Goal: Task Accomplishment & Management: Manage account settings

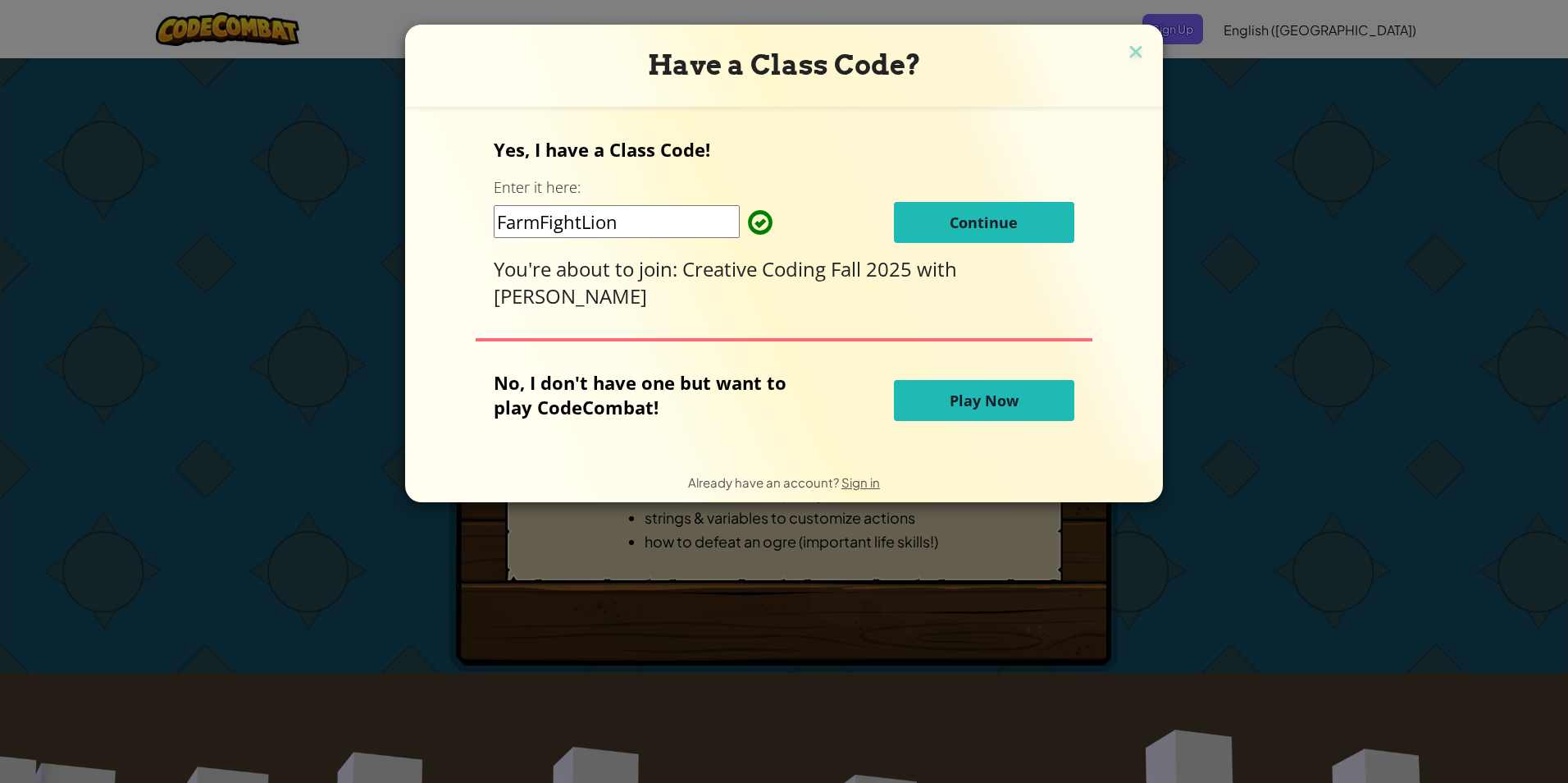
click at [1016, 222] on button "Continue" at bounding box center [984, 223] width 181 height 41
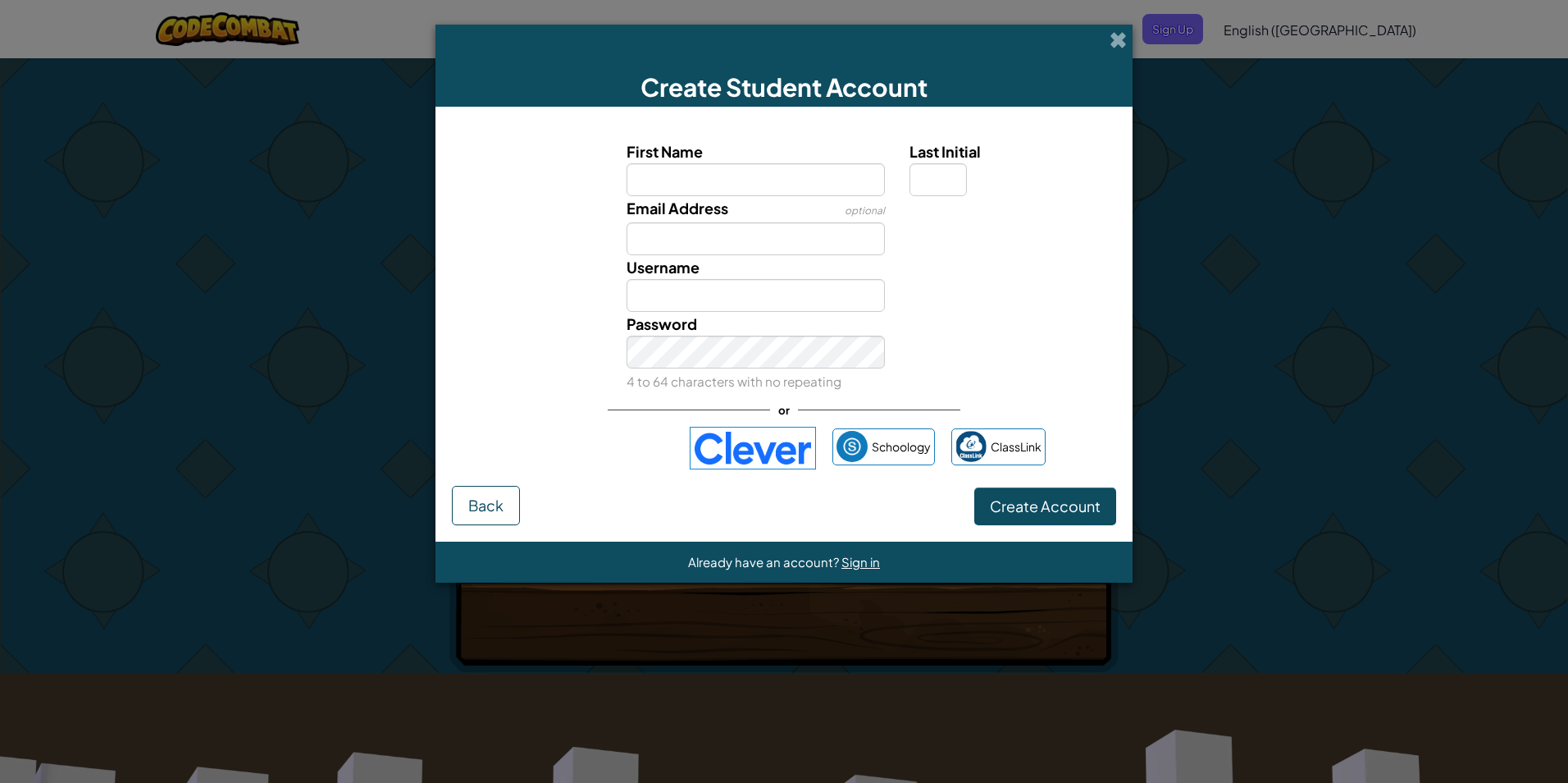
click at [727, 448] on img at bounding box center [752, 448] width 126 height 43
click at [744, 452] on img at bounding box center [752, 448] width 126 height 43
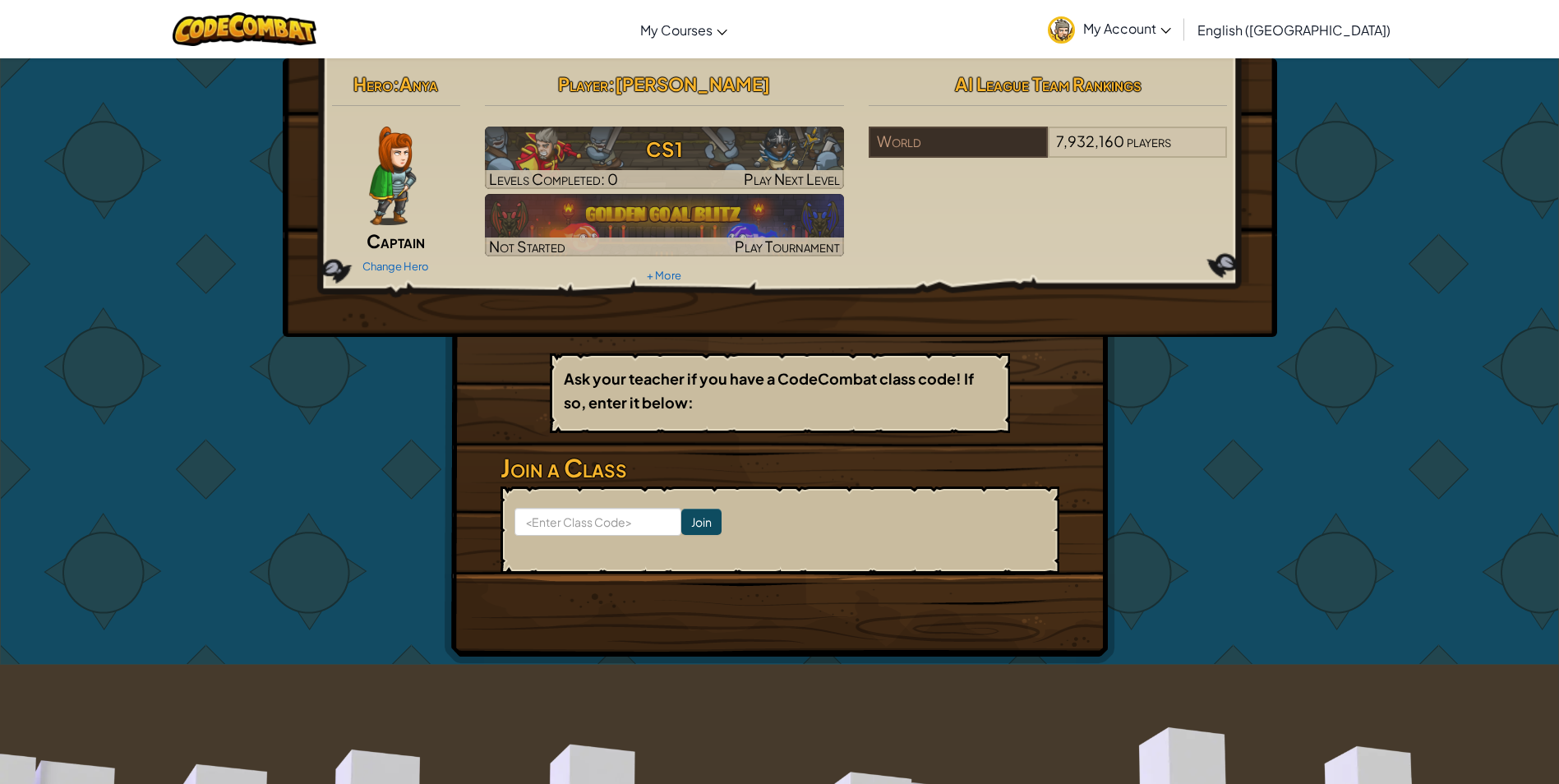
click at [421, 228] on div "Hero : Anya Captain Change Hero" at bounding box center [397, 172] width 154 height 212
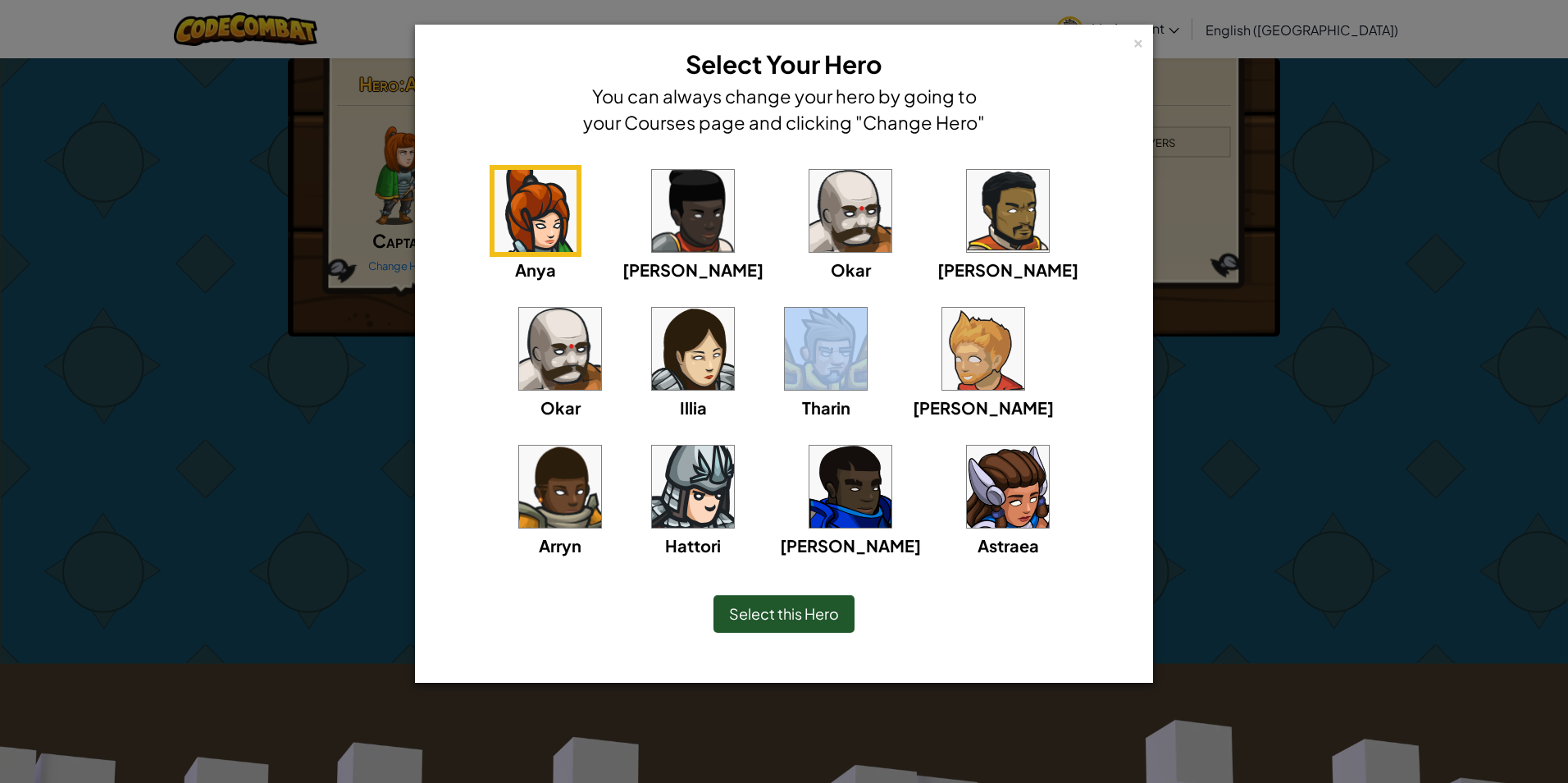
drag, startPoint x: 568, startPoint y: 420, endPoint x: 589, endPoint y: 427, distance: 22.1
click at [569, 432] on div "Anya Ida Okar Alejandro Okar Illia Tharin Ned Arryn Hattori Gordon Astraea" at bounding box center [784, 372] width 687 height 413
click at [784, 334] on img at bounding box center [825, 348] width 82 height 82
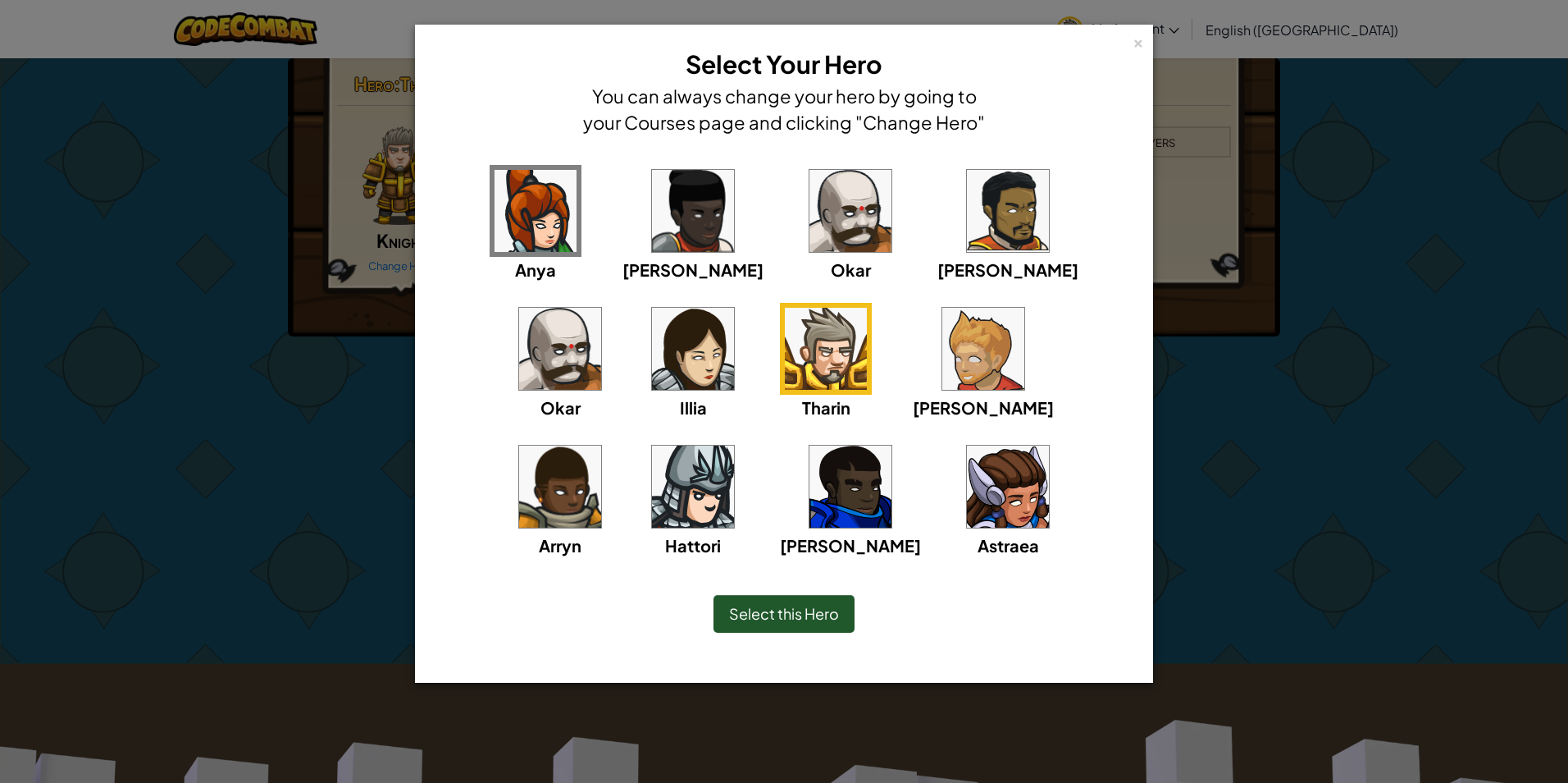
click at [751, 616] on span "Select this Hero" at bounding box center [784, 613] width 110 height 18
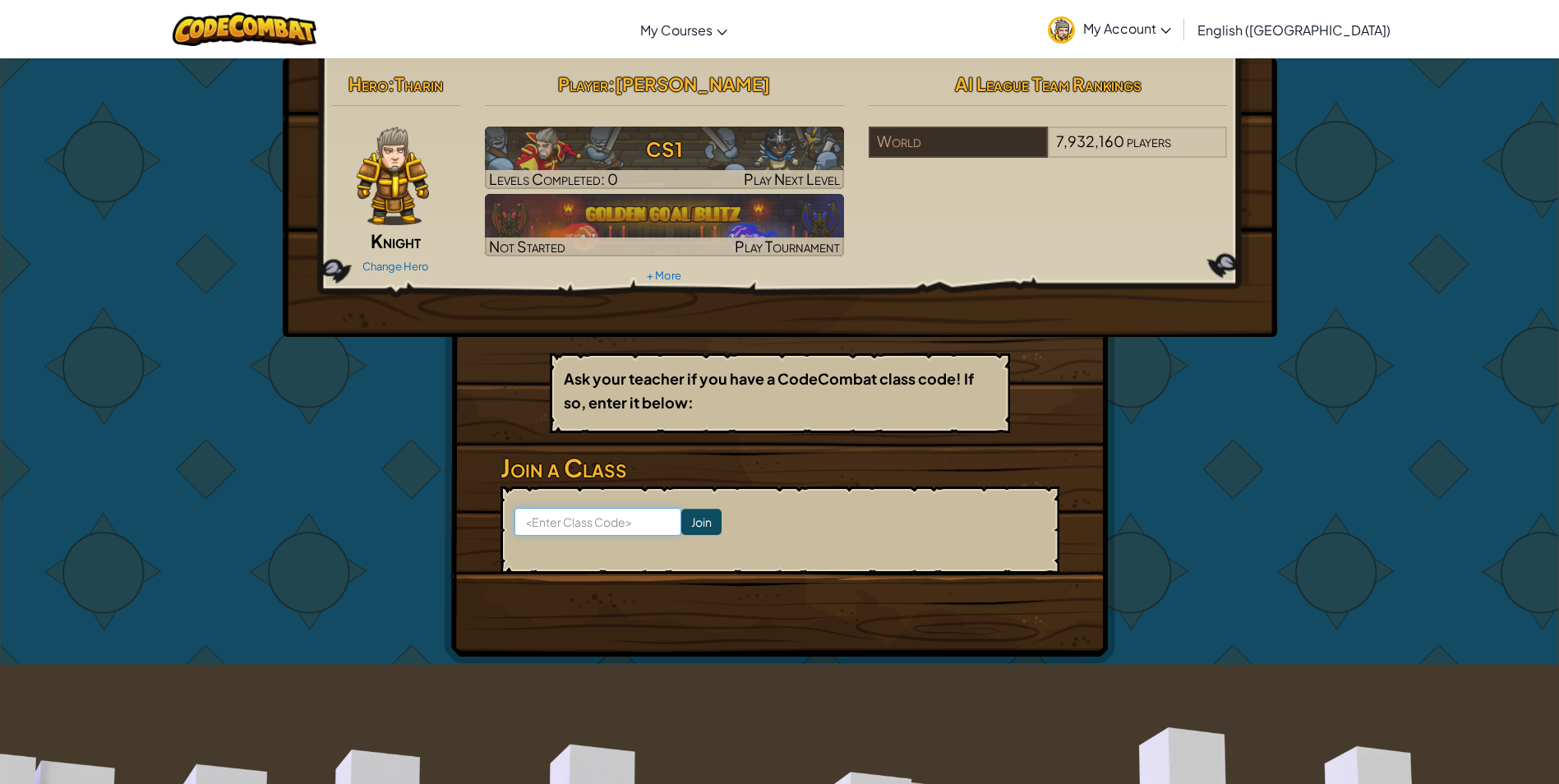
click at [546, 516] on input at bounding box center [597, 521] width 167 height 28
click at [1088, 332] on div "Hero : Tharin Knight Change Hero Player : Izaiah Naranjo CS1 Levels Completed: …" at bounding box center [780, 198] width 995 height 279
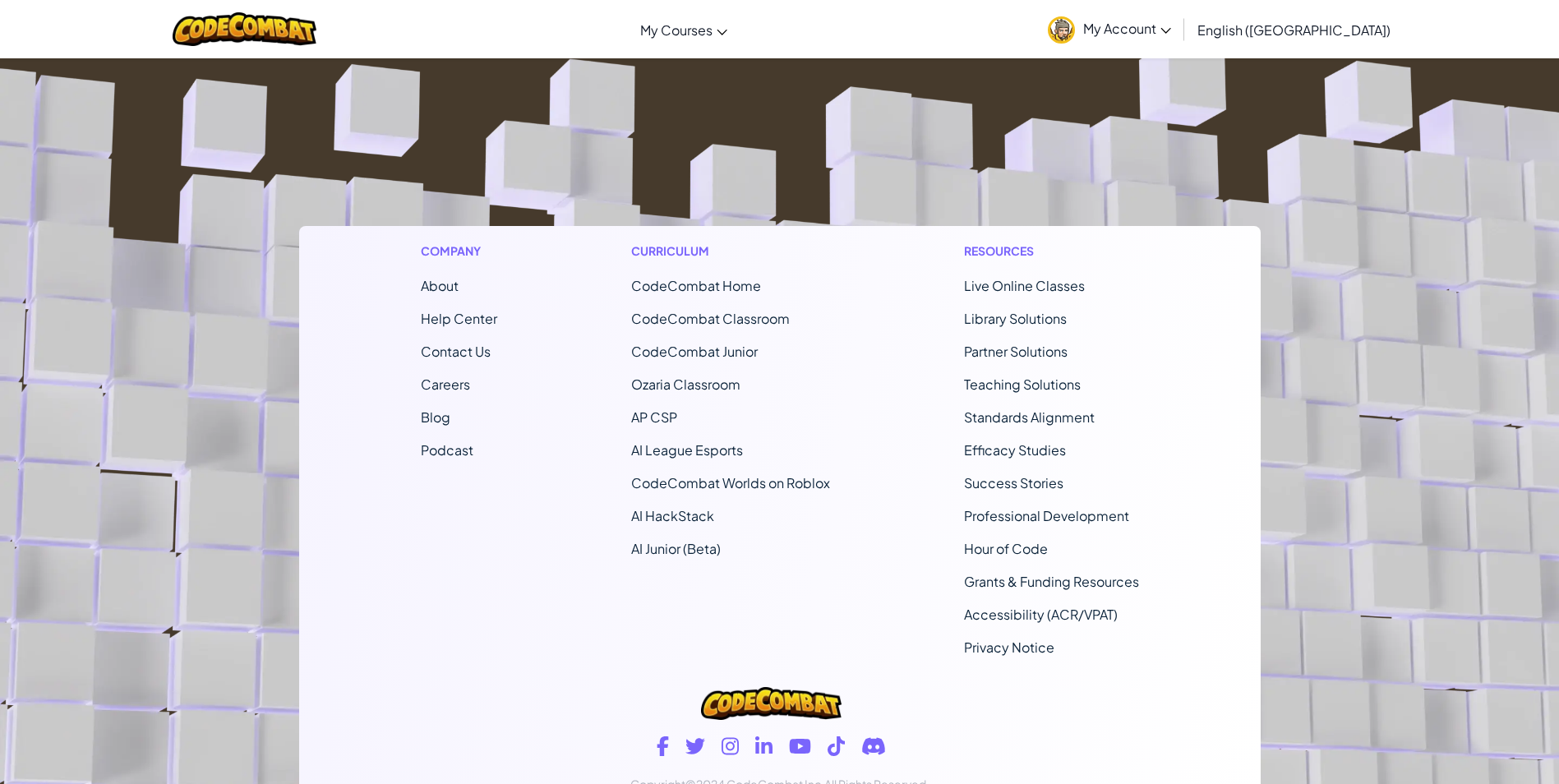
scroll to position [770, 0]
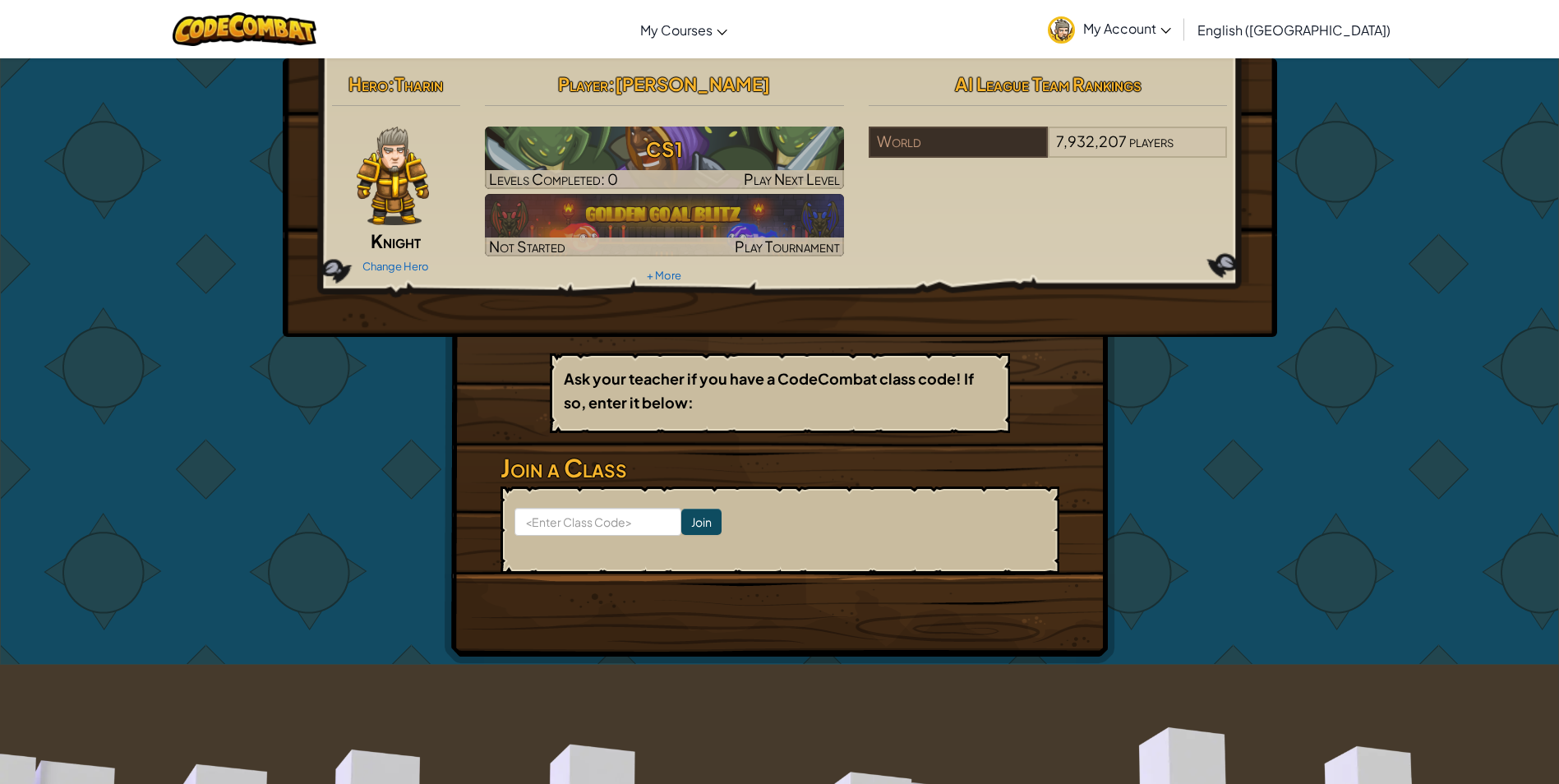
click at [328, 228] on div "Hero : [PERSON_NAME] Change Hero" at bounding box center [397, 172] width 154 height 212
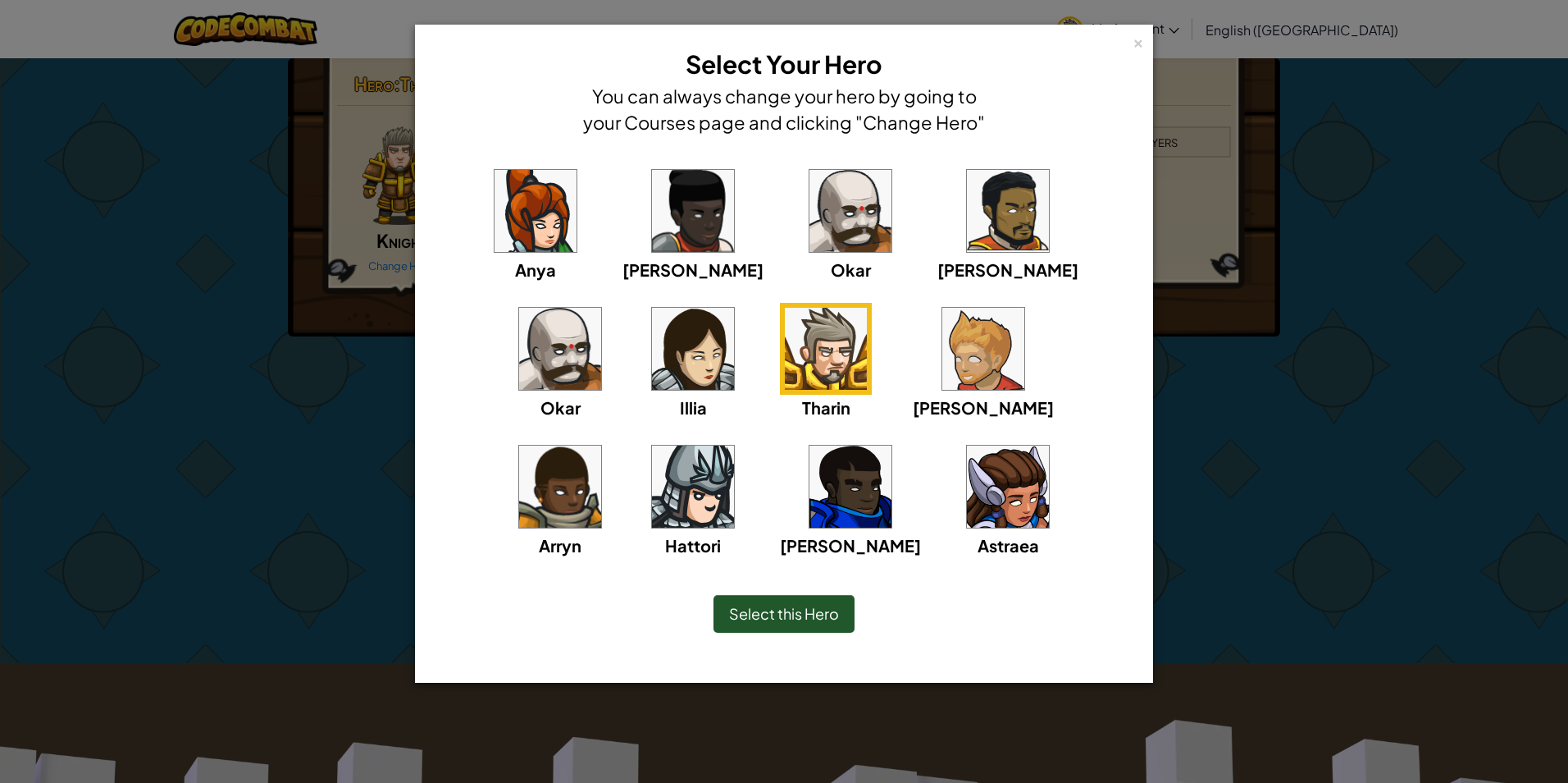
click at [810, 214] on img at bounding box center [851, 211] width 82 height 82
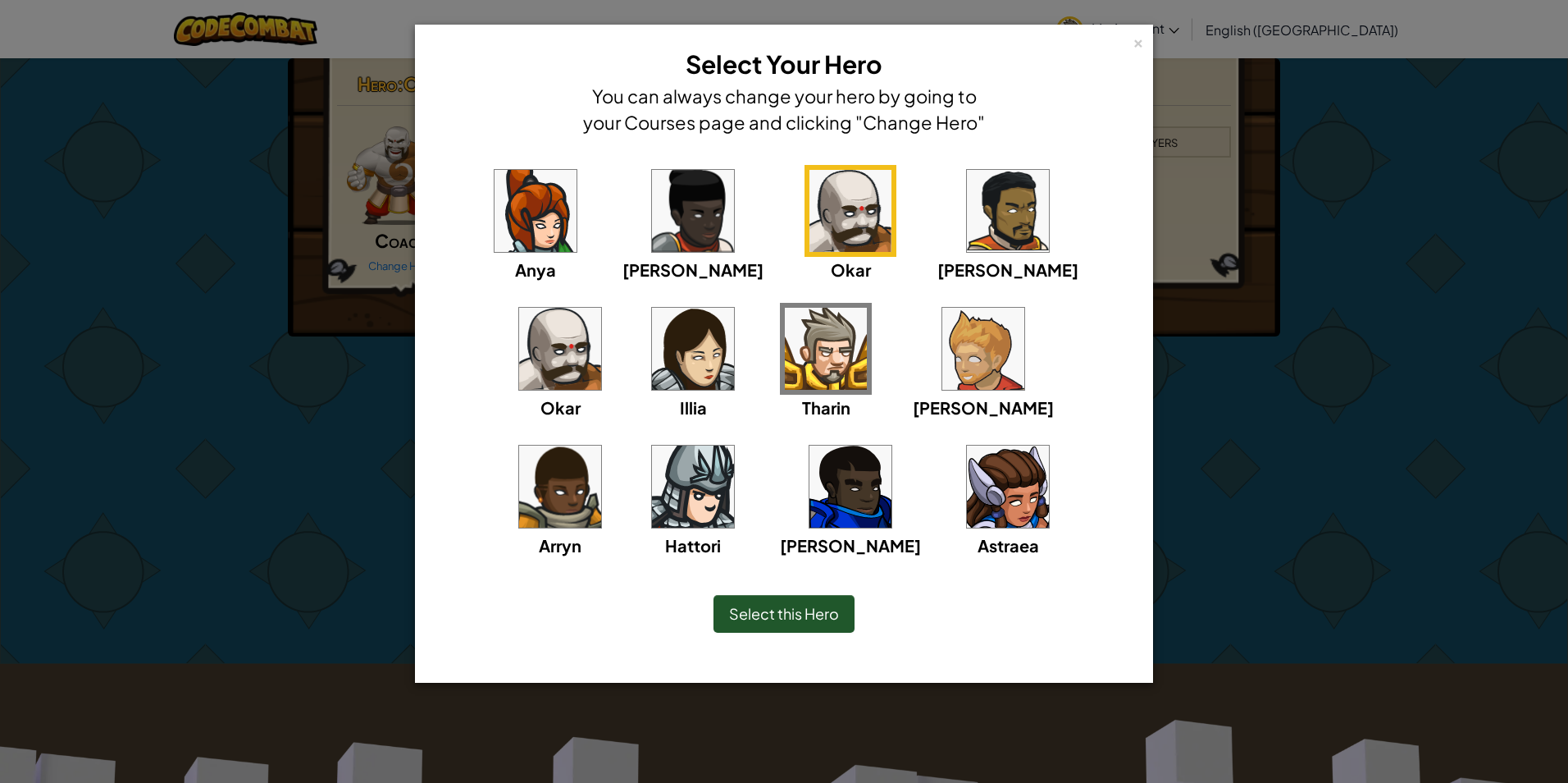
click at [784, 351] on img at bounding box center [825, 348] width 82 height 82
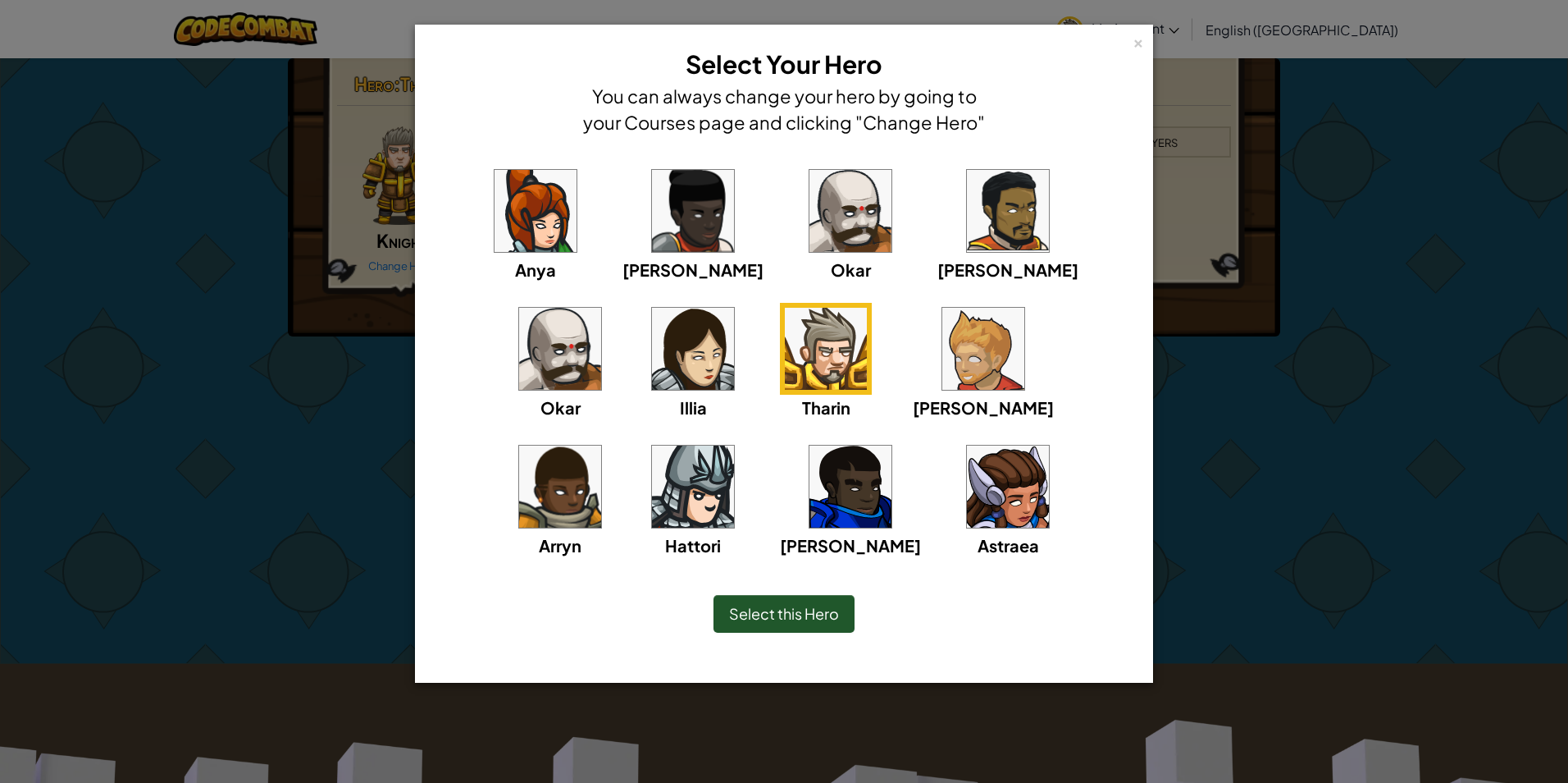
drag, startPoint x: 751, startPoint y: 587, endPoint x: 763, endPoint y: 616, distance: 31.4
click at [754, 589] on div "Select this Hero" at bounding box center [784, 614] width 671 height 71
click at [763, 616] on span "Select this Hero" at bounding box center [784, 613] width 110 height 18
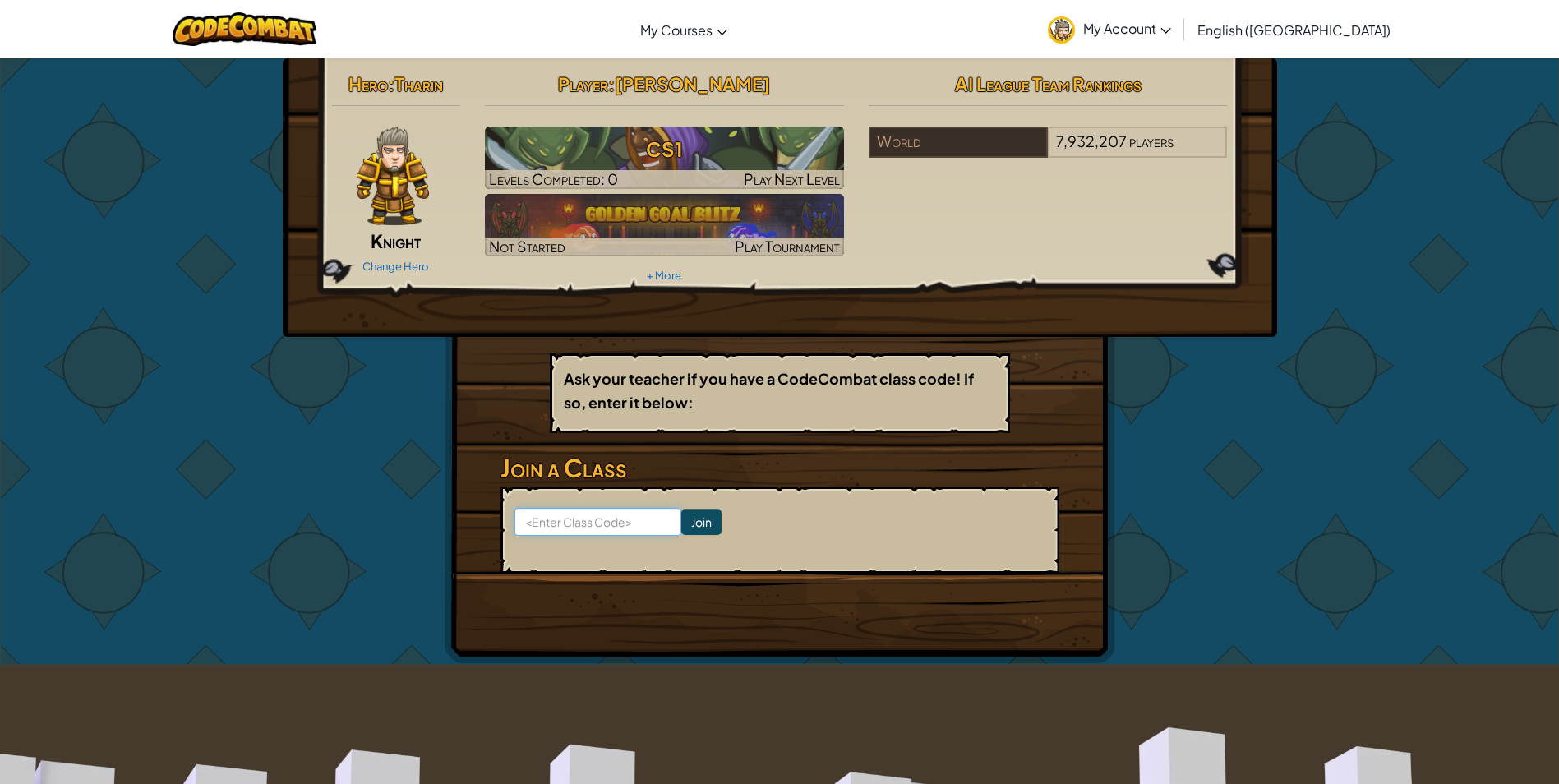
click at [537, 528] on input at bounding box center [597, 521] width 167 height 28
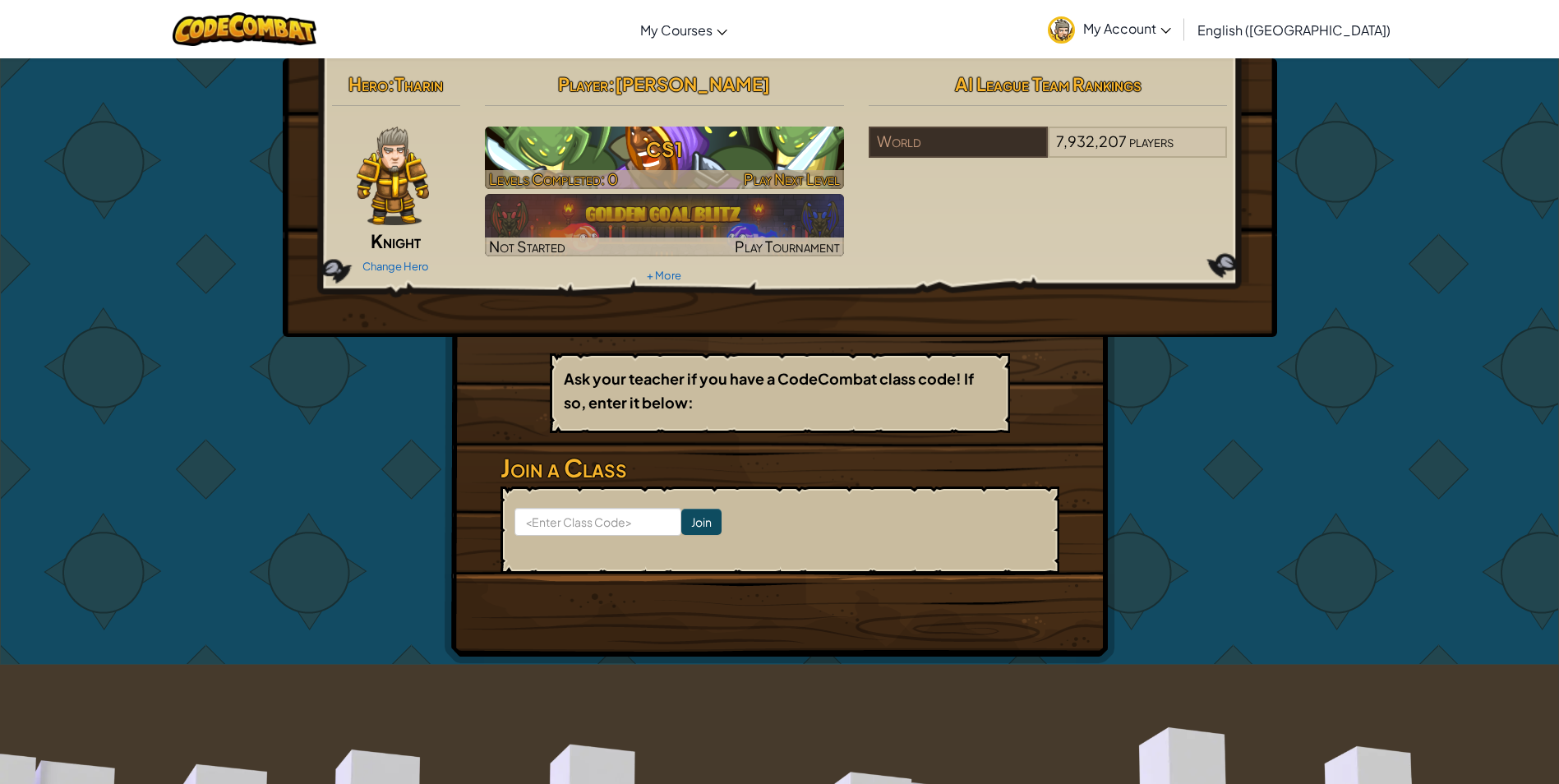
click at [672, 163] on h3 "CS1" at bounding box center [665, 149] width 360 height 37
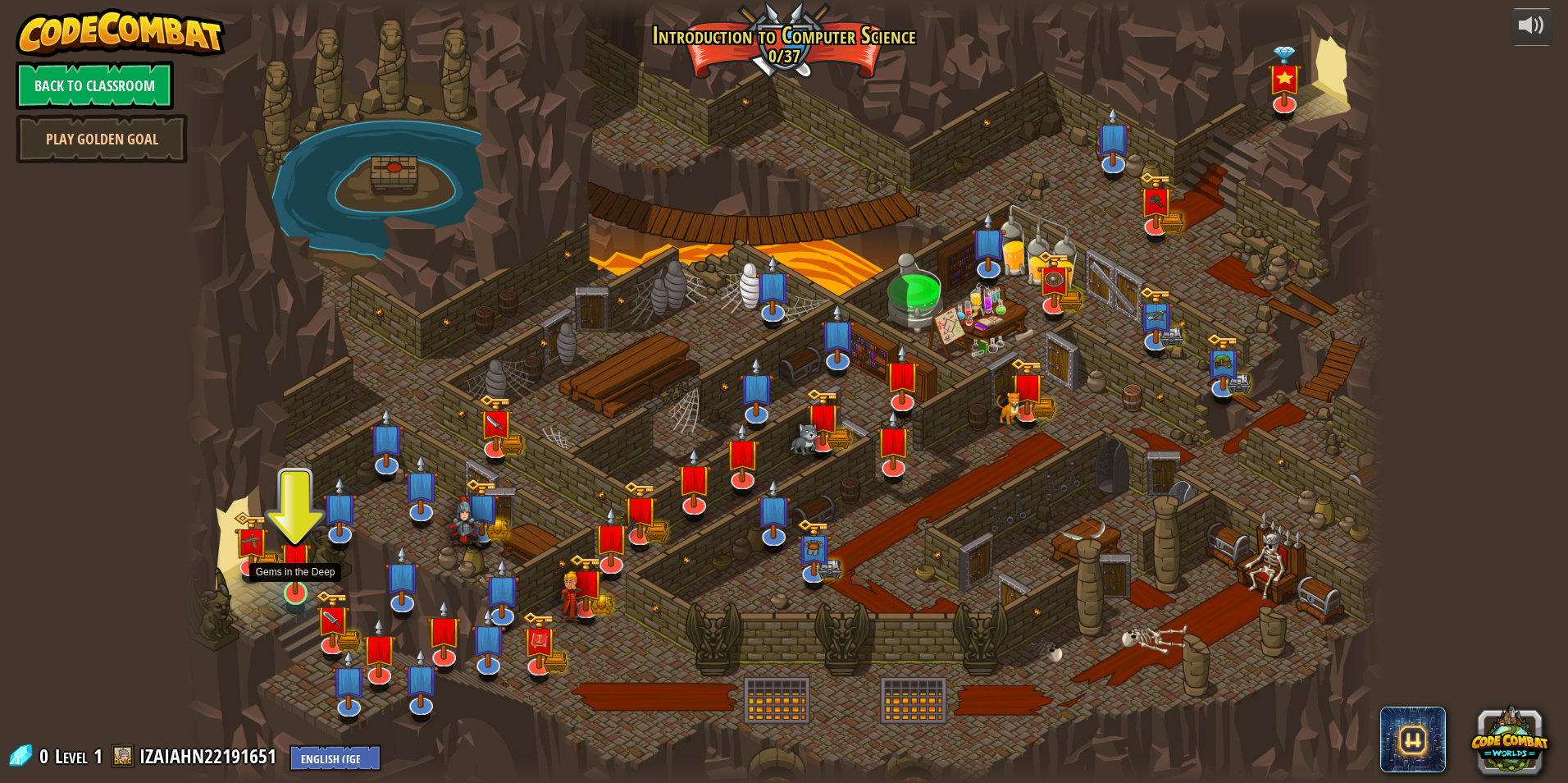
click at [299, 588] on img at bounding box center [296, 558] width 32 height 74
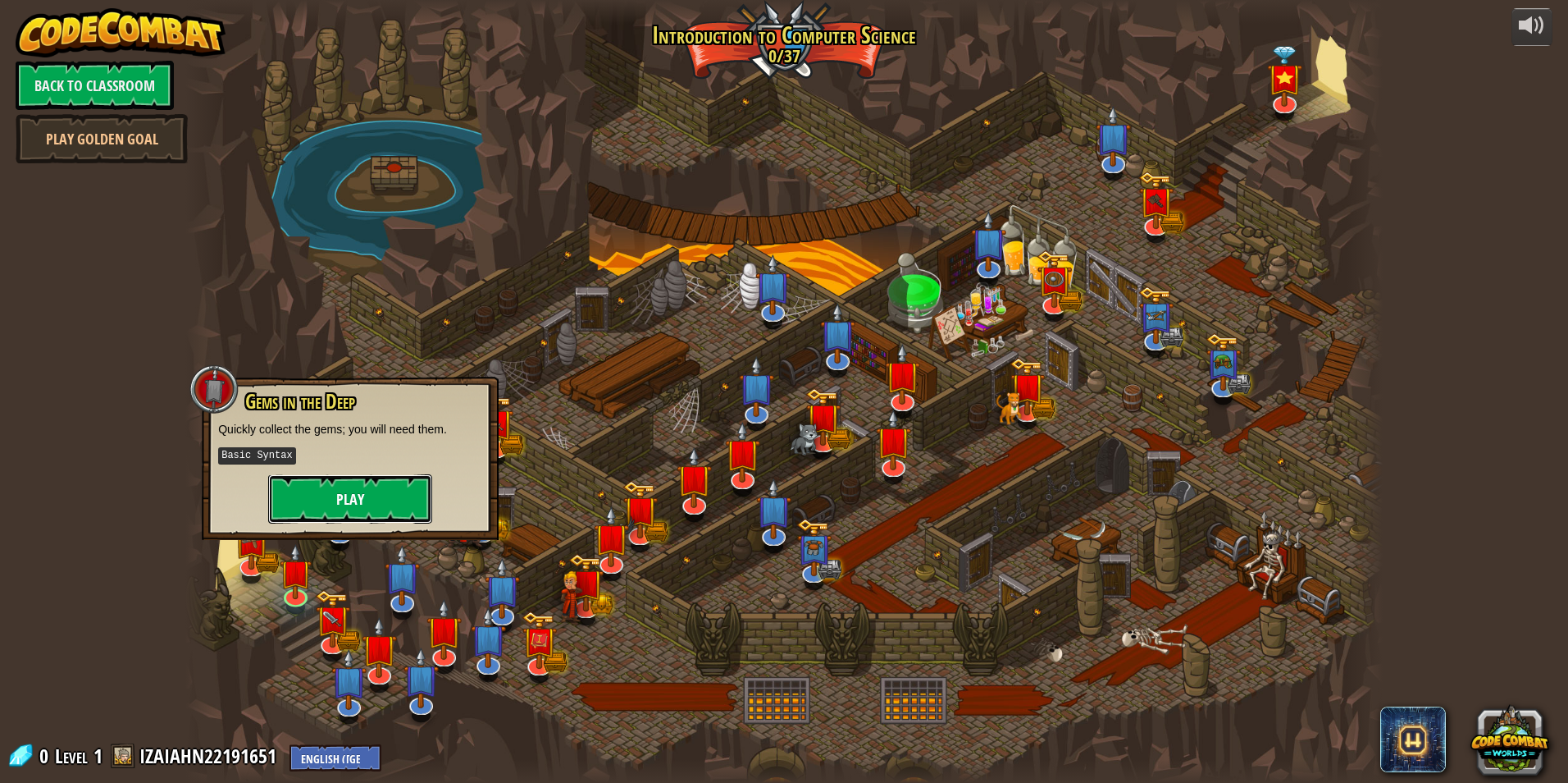
click at [286, 508] on button "Play" at bounding box center [350, 499] width 164 height 50
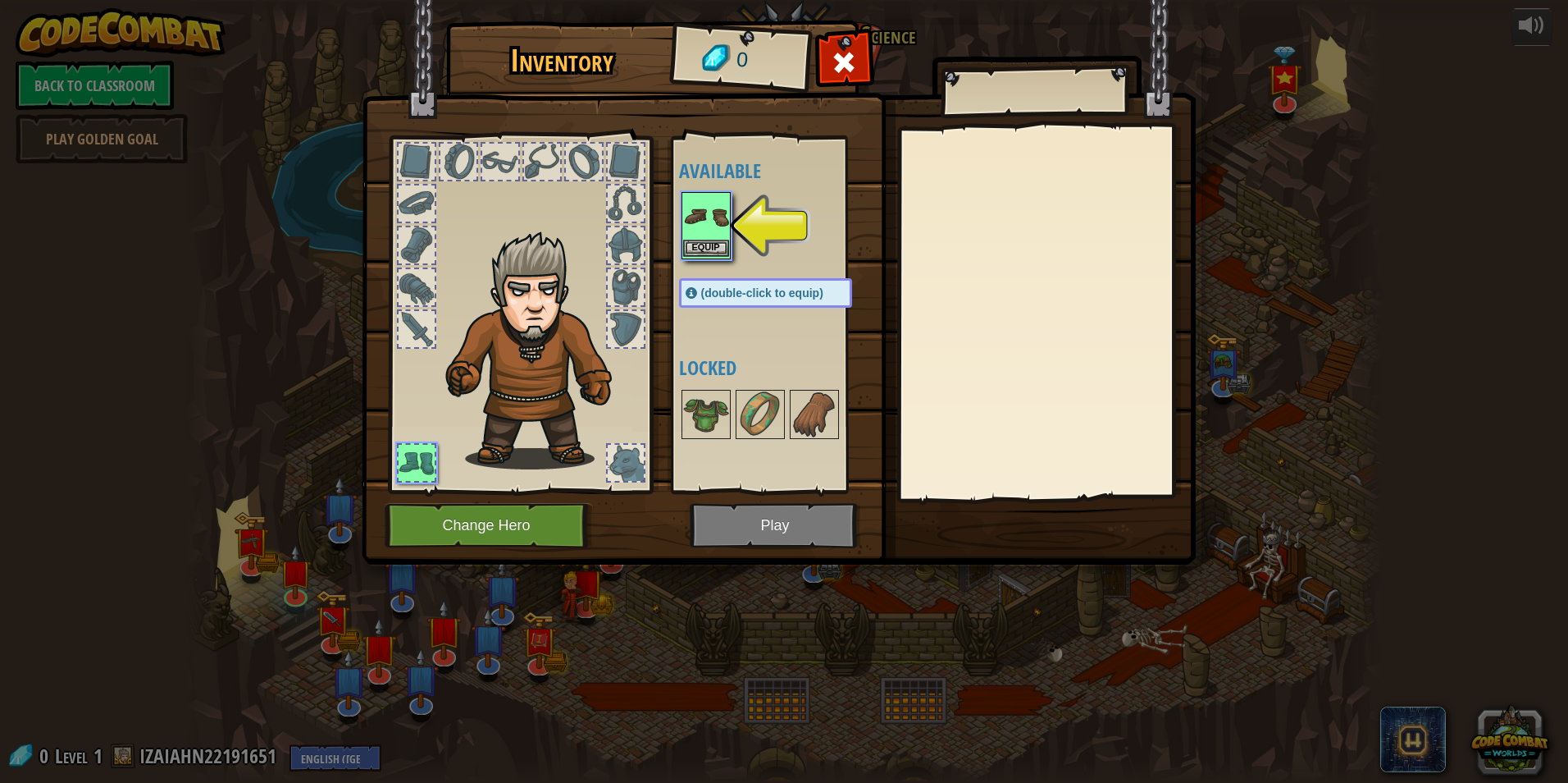
click at [703, 235] on img at bounding box center [706, 216] width 46 height 46
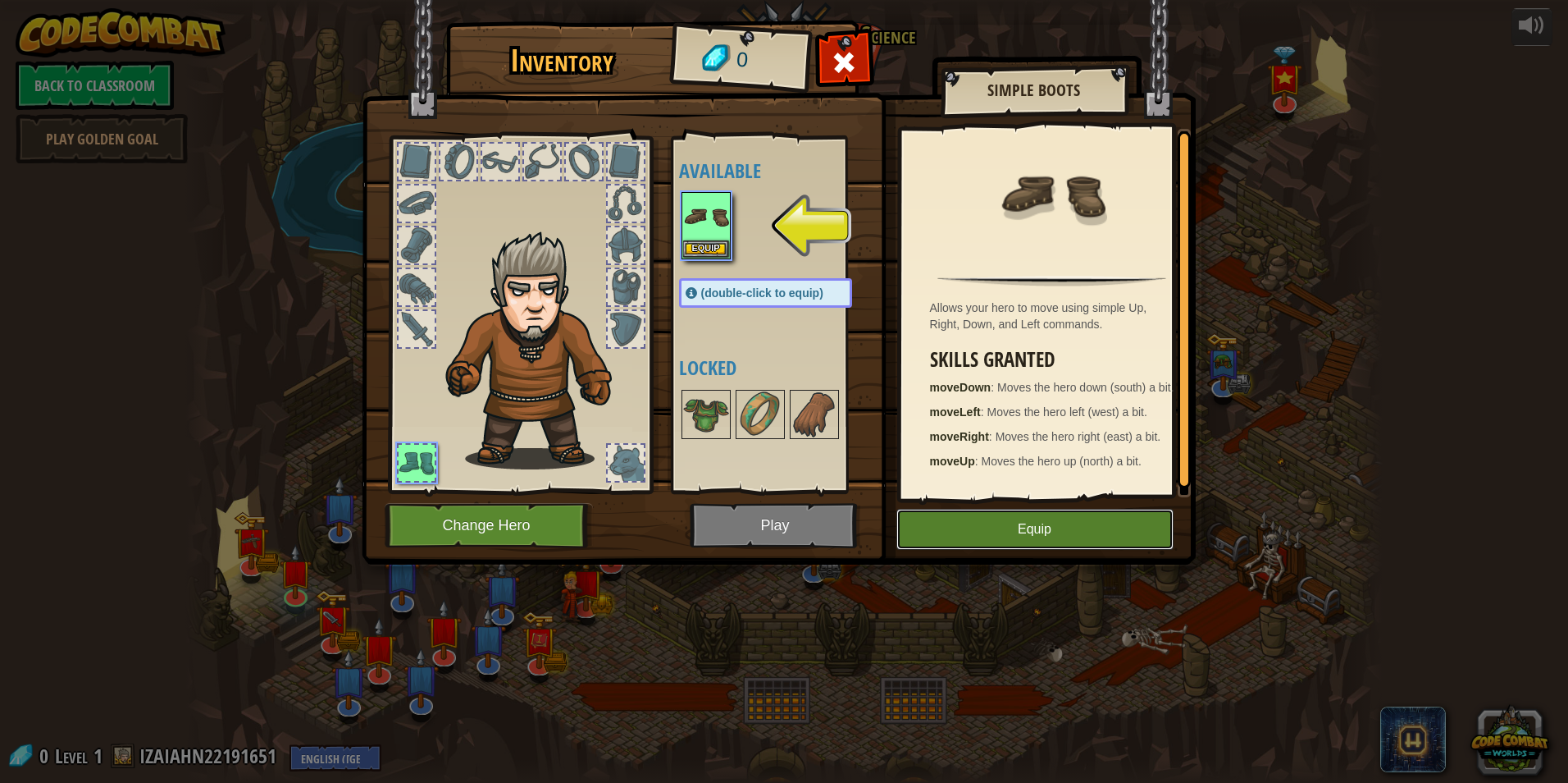
click at [1068, 527] on button "Equip" at bounding box center [1034, 529] width 277 height 41
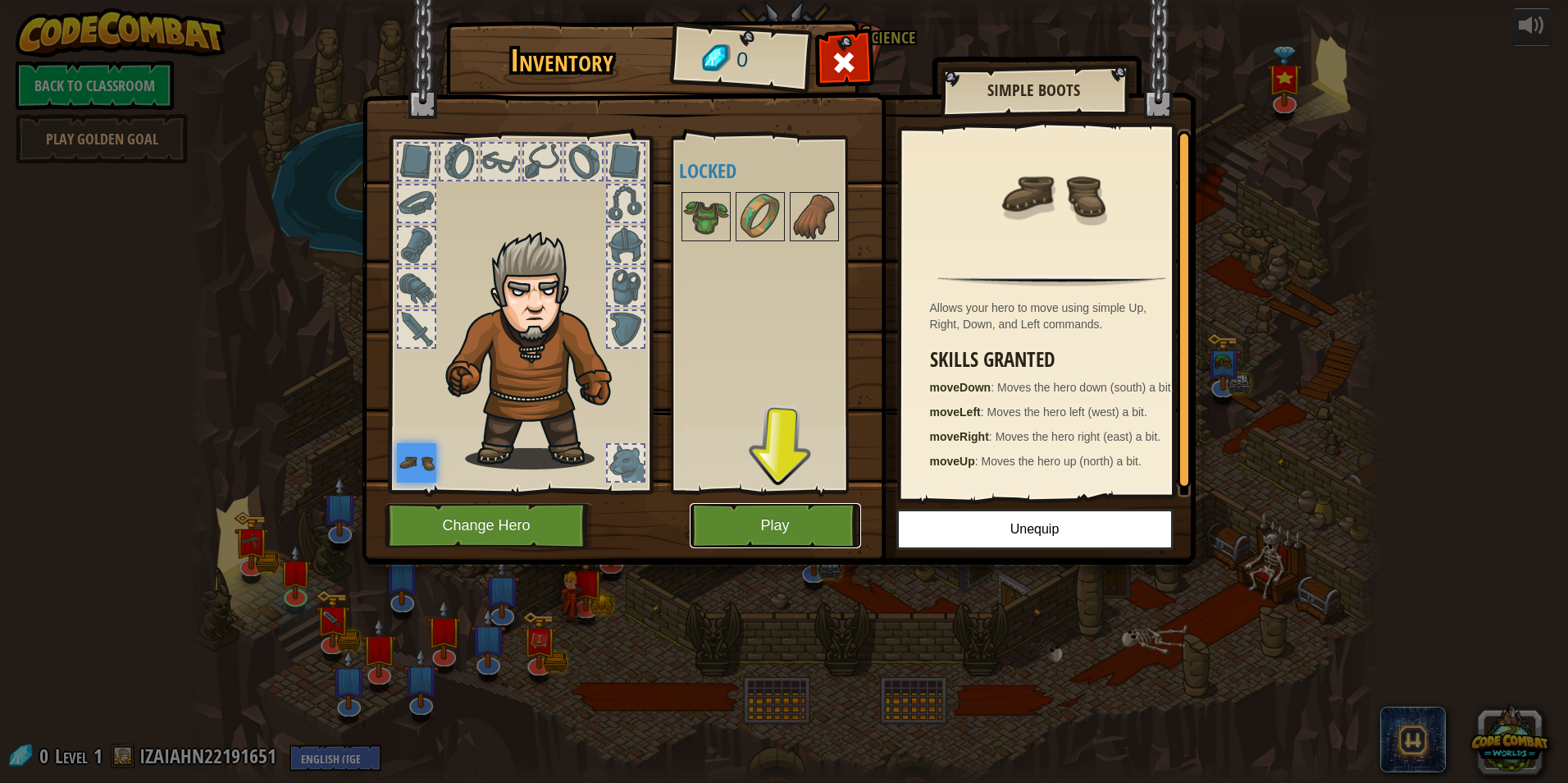
drag, startPoint x: 715, startPoint y: 537, endPoint x: 678, endPoint y: 519, distance: 41.1
click at [679, 520] on div "Inventory 0 Available Equip (double-click to equip) Locked Simple Boots Allows …" at bounding box center [784, 295] width 834 height 542
click at [708, 521] on button "Play" at bounding box center [775, 525] width 171 height 45
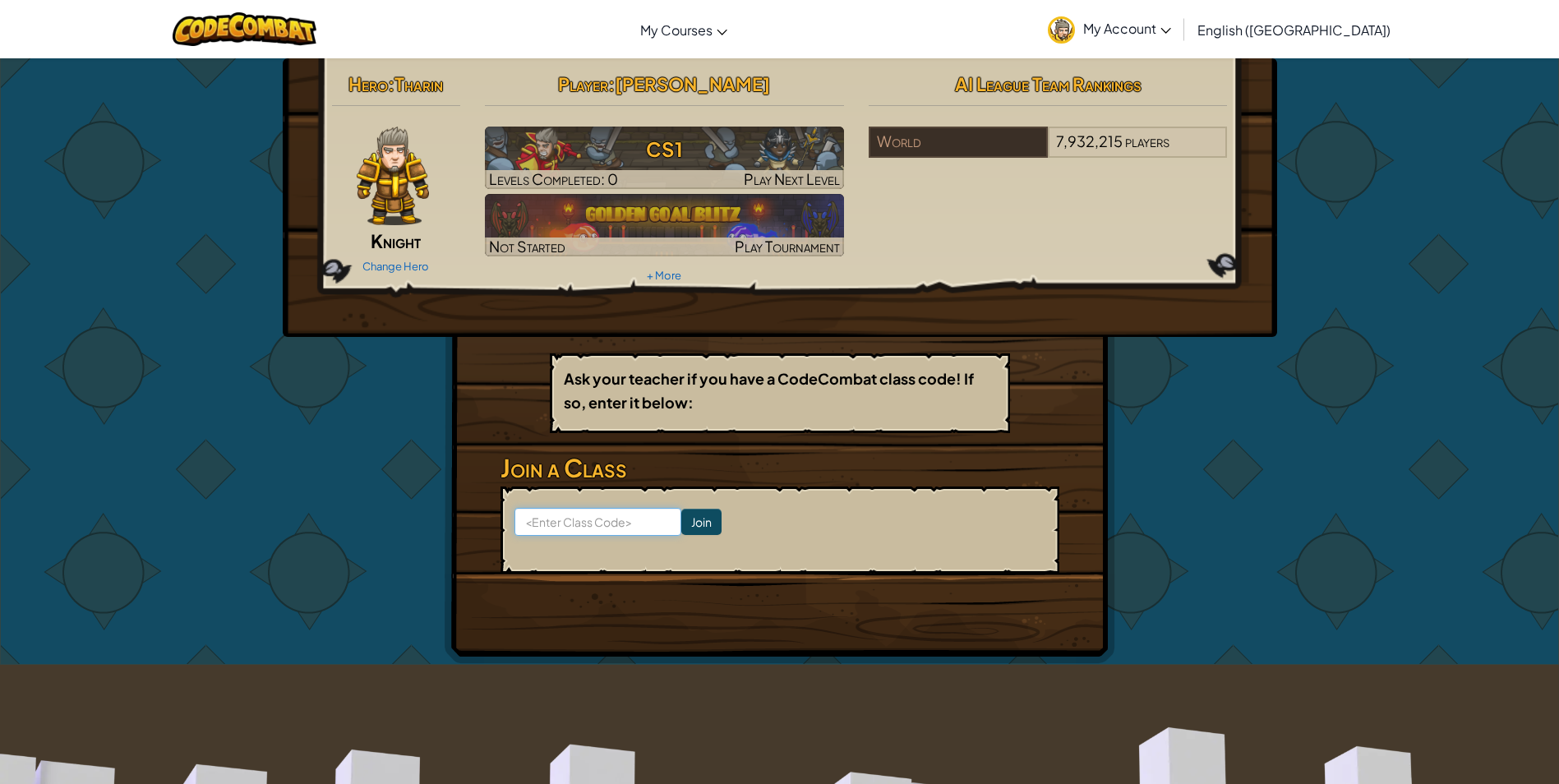
click at [535, 522] on input at bounding box center [597, 521] width 167 height 28
